Goal: Information Seeking & Learning: Check status

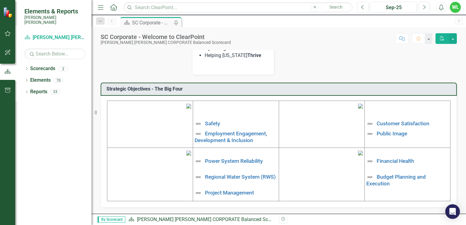
scroll to position [165, 0]
click at [212, 121] on link "Safety" at bounding box center [212, 124] width 15 height 6
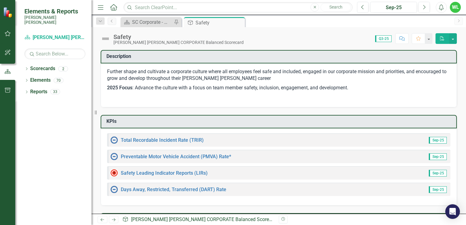
click at [204, 159] on div "Preventable Motor Vehicle Accident (PMVA) Rate*" at bounding box center [170, 156] width 121 height 7
click at [192, 155] on link "Preventable Motor Vehicle Accident (PMVA) Rate*" at bounding box center [176, 157] width 110 height 6
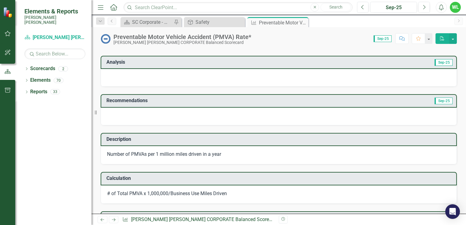
scroll to position [113, 0]
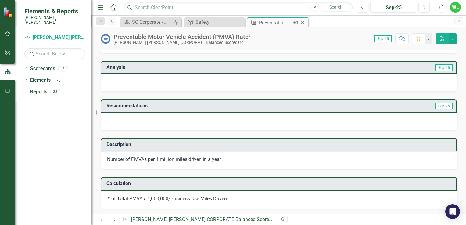
click at [304, 23] on icon "Close" at bounding box center [303, 22] width 6 height 5
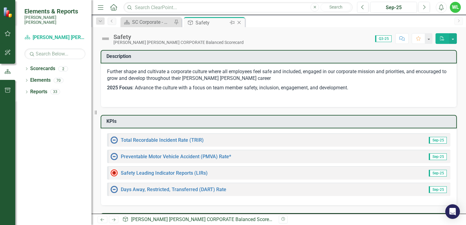
click at [241, 23] on icon "Close" at bounding box center [239, 22] width 6 height 5
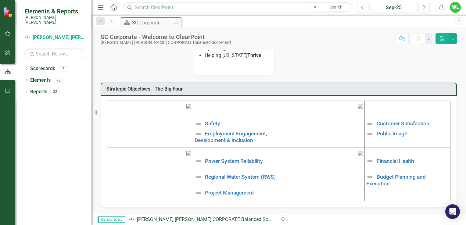
scroll to position [187, 0]
click at [217, 131] on link "Employment Engagement, Development & Inclusion" at bounding box center [231, 137] width 73 height 13
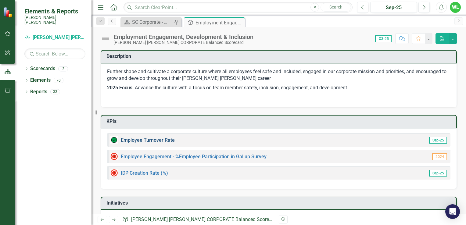
click at [162, 140] on link "Employee Turnover Rate​" at bounding box center [148, 140] width 54 height 6
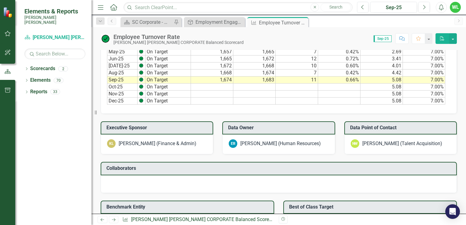
scroll to position [402, 0]
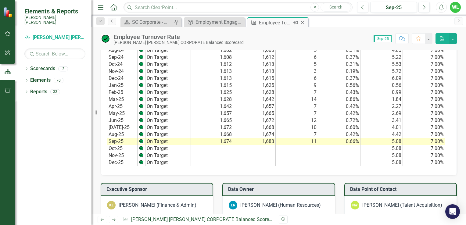
click at [305, 23] on icon "Close" at bounding box center [303, 22] width 6 height 5
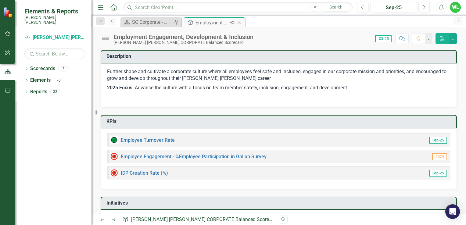
click at [239, 23] on icon "Close" at bounding box center [239, 22] width 6 height 5
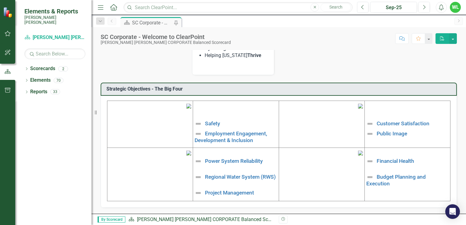
scroll to position [187, 0]
click at [400, 131] on link "Public Image" at bounding box center [392, 134] width 31 height 6
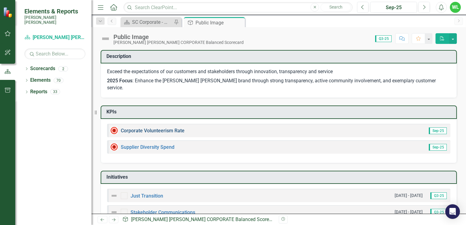
click at [163, 128] on link "Corporate Volunteerism Rate" at bounding box center [153, 131] width 64 height 6
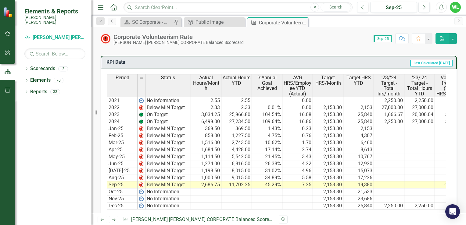
scroll to position [357, 0]
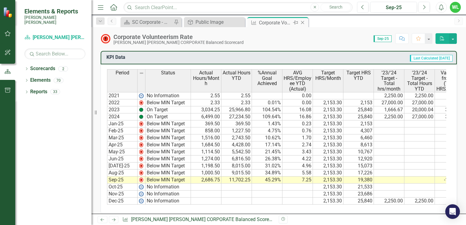
click at [303, 22] on icon "Close" at bounding box center [303, 22] width 6 height 5
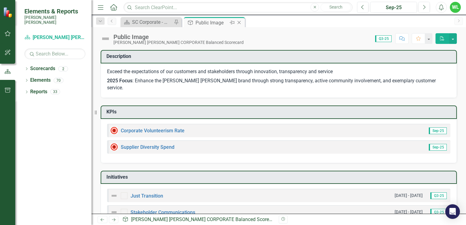
click at [240, 22] on icon "Close" at bounding box center [239, 22] width 6 height 5
